Goal: Task Accomplishment & Management: Manage account settings

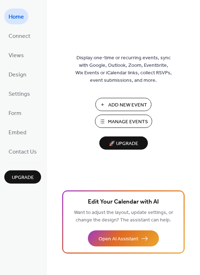
click at [123, 104] on span "Add New Event" at bounding box center [127, 104] width 39 height 7
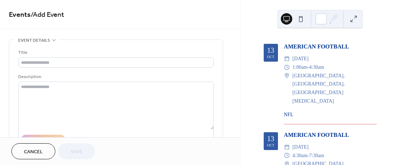
click at [34, 152] on span "Cancel" at bounding box center [33, 151] width 19 height 7
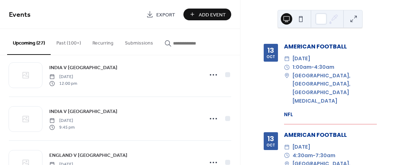
scroll to position [321, 0]
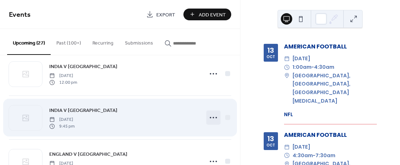
click at [209, 114] on icon at bounding box center [213, 117] width 11 height 11
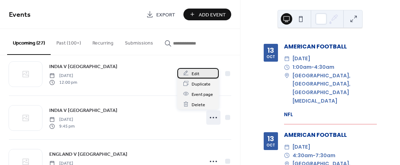
click at [197, 71] on span "Edit" at bounding box center [196, 73] width 8 height 7
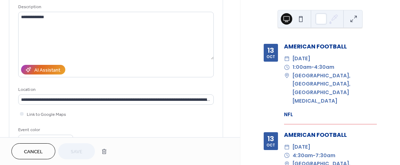
scroll to position [71, 0]
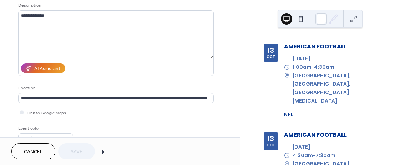
click at [35, 152] on span "Cancel" at bounding box center [33, 151] width 19 height 7
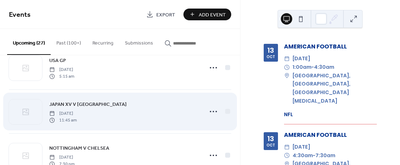
scroll to position [606, 0]
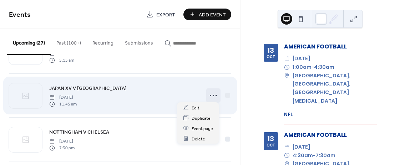
click at [210, 96] on icon at bounding box center [213, 95] width 11 height 11
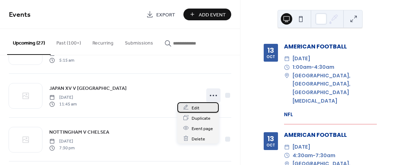
click at [197, 106] on span "Edit" at bounding box center [196, 107] width 8 height 7
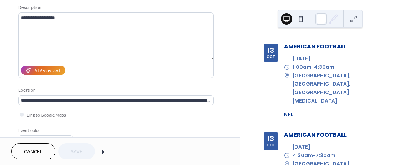
scroll to position [71, 0]
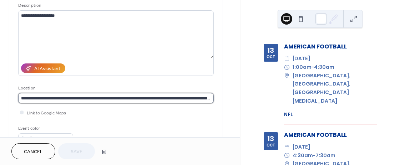
click at [99, 100] on input "**********" at bounding box center [115, 98] width 195 height 10
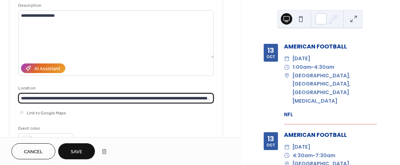
type input "**********"
click at [77, 151] on span "Save" at bounding box center [77, 151] width 12 height 7
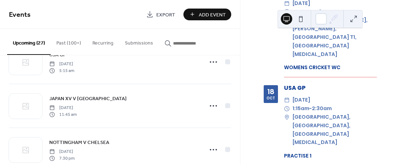
scroll to position [606, 0]
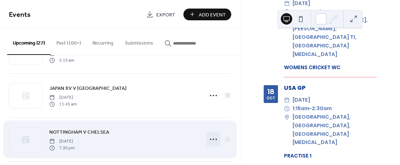
click at [211, 136] on icon at bounding box center [213, 139] width 11 height 11
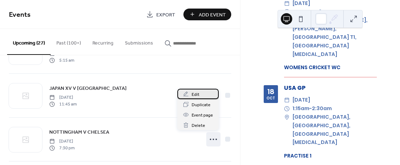
click at [197, 96] on span "Edit" at bounding box center [196, 94] width 8 height 7
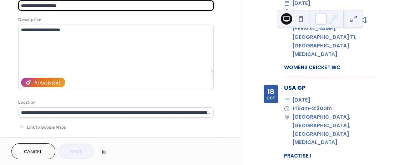
scroll to position [107, 0]
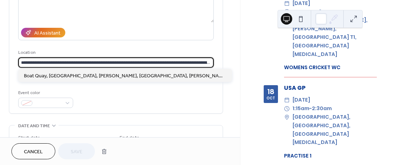
click at [99, 62] on input "**********" at bounding box center [115, 62] width 195 height 10
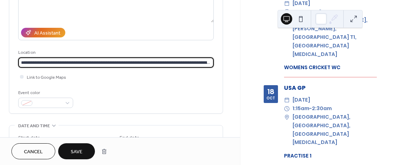
type input "**********"
click at [82, 150] on span "Save" at bounding box center [77, 151] width 12 height 7
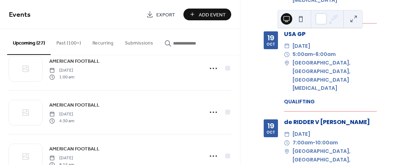
scroll to position [2068, 0]
